Goal: Information Seeking & Learning: Learn about a topic

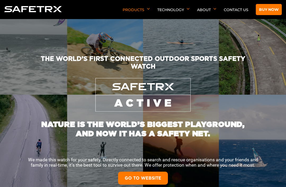
click at [27, 83] on div at bounding box center [143, 95] width 286 height 34
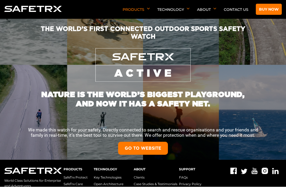
scroll to position [30, 0]
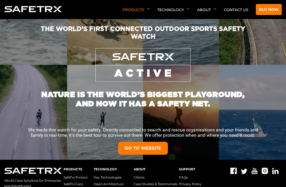
click at [155, 146] on link "GO TO WEBSITE" at bounding box center [143, 148] width 50 height 13
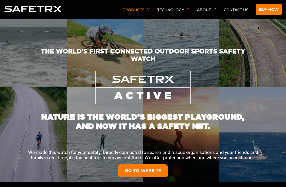
scroll to position [0, 0]
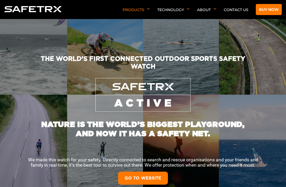
click at [155, 95] on link "SafeTrx Maritime" at bounding box center [141, 100] width 37 height 10
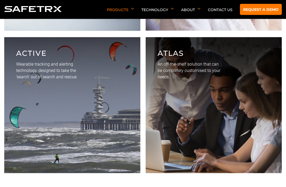
scroll to position [1633, 0]
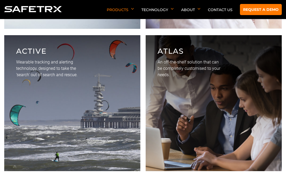
click at [27, 72] on p "Wearable tracking and alerting technology, designed to take the ‘search’ out of…" at bounding box center [48, 68] width 65 height 19
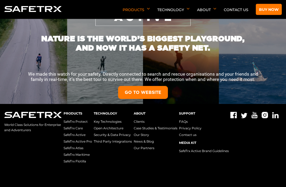
scroll to position [92, 0]
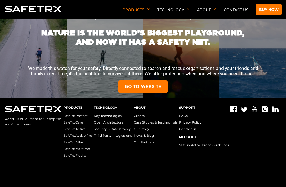
click at [131, 89] on link "GO TO WEBSITE" at bounding box center [143, 86] width 50 height 13
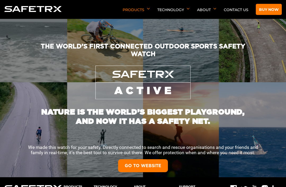
scroll to position [0, 0]
